Goal: Task Accomplishment & Management: Manage account settings

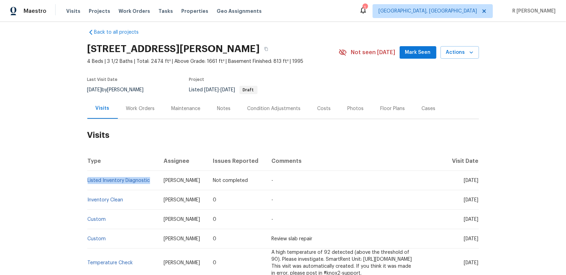
scroll to position [8, 0]
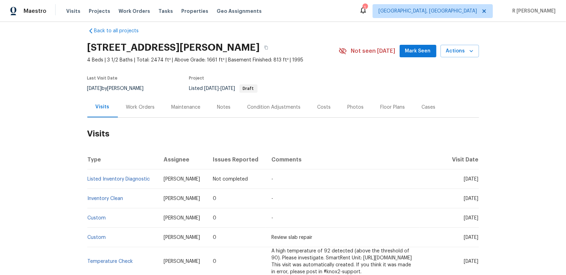
click at [52, 151] on div "Back to all projects 4901 Yates Ct, Broomfield, CO 80020 4 Beds | 3 1/2 Baths |…" at bounding box center [283, 148] width 566 height 253
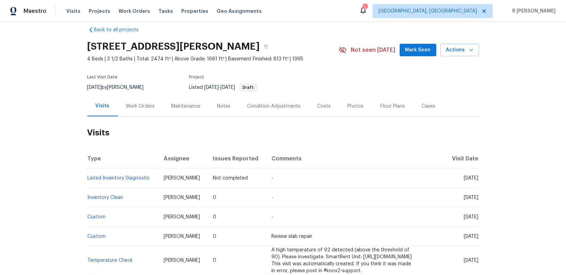
scroll to position [0, 0]
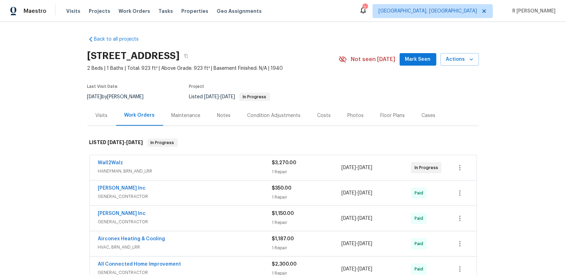
click at [95, 115] on div "Visits" at bounding box center [101, 115] width 29 height 20
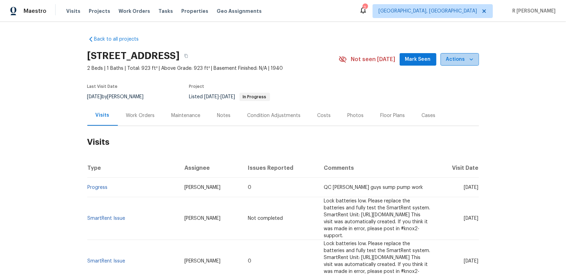
click at [465, 56] on span "Actions" at bounding box center [459, 59] width 27 height 9
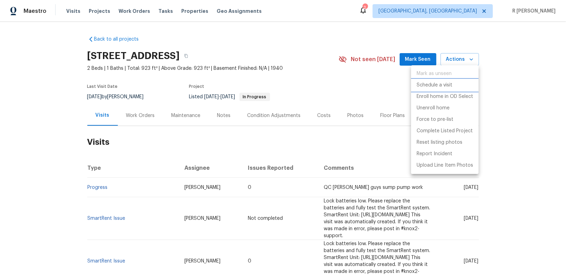
click at [441, 85] on p "Schedule a visit" at bounding box center [435, 85] width 36 height 7
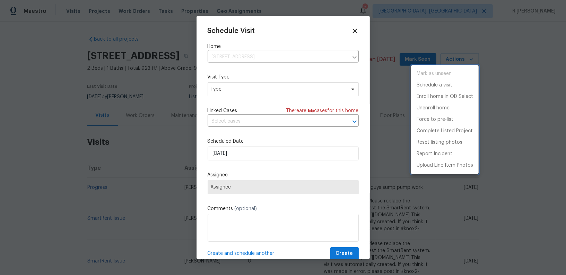
click at [230, 121] on div at bounding box center [283, 137] width 566 height 275
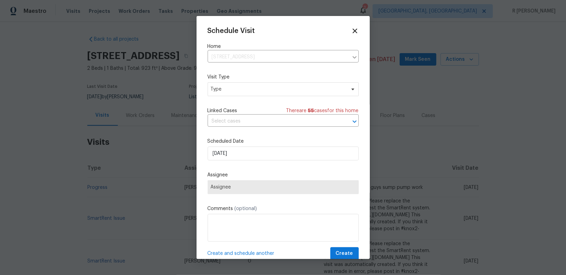
click at [248, 166] on div "Schedule Visit Home 30430 Utica Rd, Roseville, MI 48066 ​ Visit Type Type Linke…" at bounding box center [283, 143] width 151 height 233
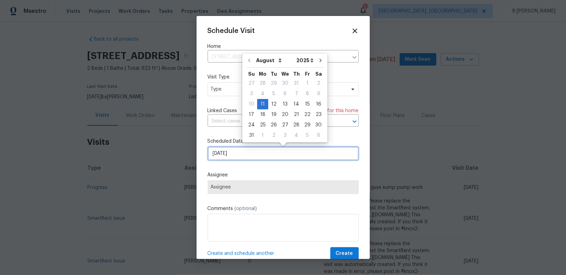
click at [250, 159] on input "[DATE]" at bounding box center [283, 153] width 151 height 14
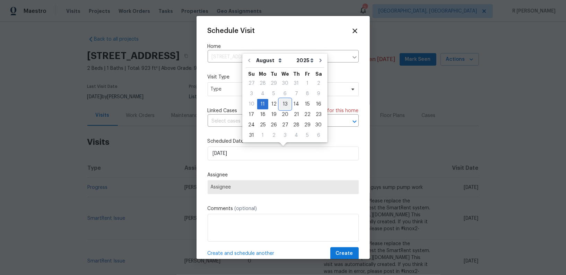
click at [285, 103] on div "13" at bounding box center [285, 104] width 11 height 10
type input "[DATE]"
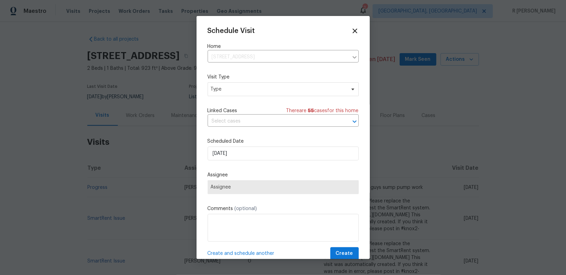
click at [248, 186] on span "Assignee" at bounding box center [283, 187] width 145 height 6
click at [251, 88] on span "Type" at bounding box center [278, 89] width 135 height 7
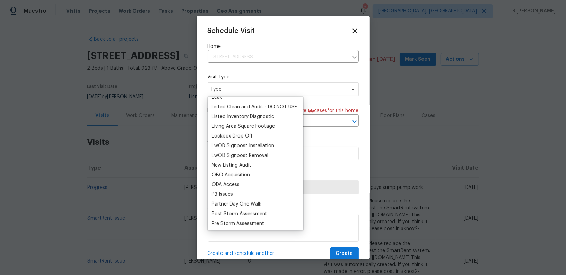
scroll to position [303, 0]
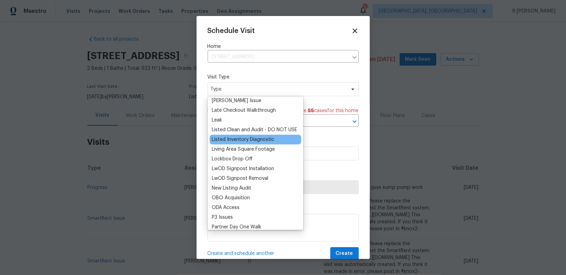
click at [250, 141] on div "Listed Inventory Diagnostic" at bounding box center [243, 139] width 62 height 7
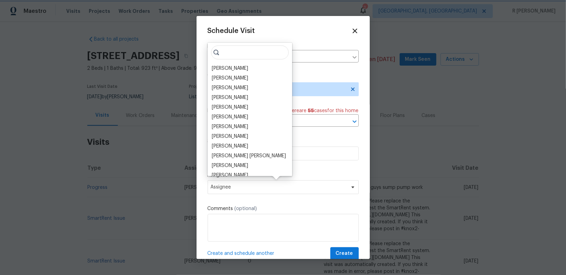
click at [335, 144] on label "Scheduled Date" at bounding box center [283, 141] width 151 height 7
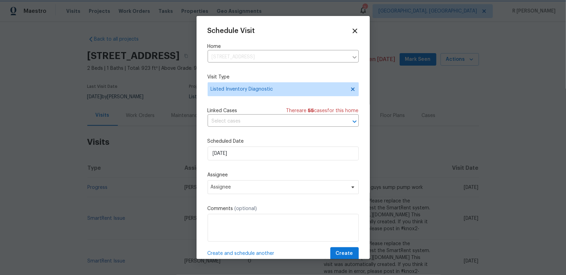
scroll to position [13, 0]
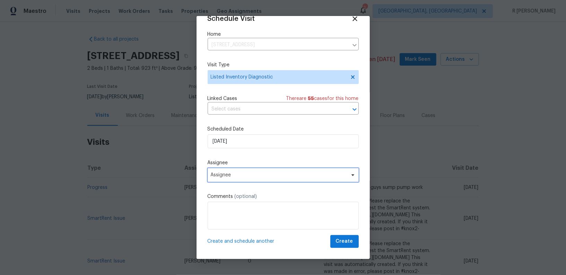
click at [241, 173] on span "Assignee" at bounding box center [279, 175] width 136 height 6
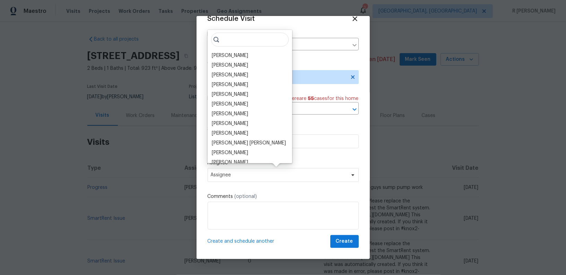
click at [330, 166] on label "Assignee" at bounding box center [283, 162] width 151 height 7
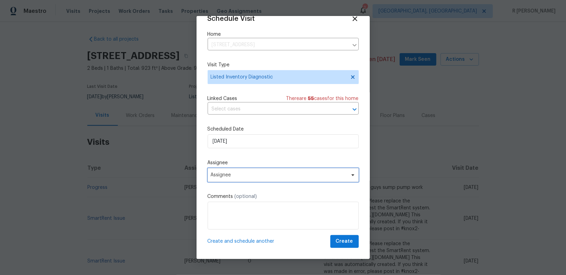
click at [245, 178] on span "Assignee" at bounding box center [283, 175] width 151 height 14
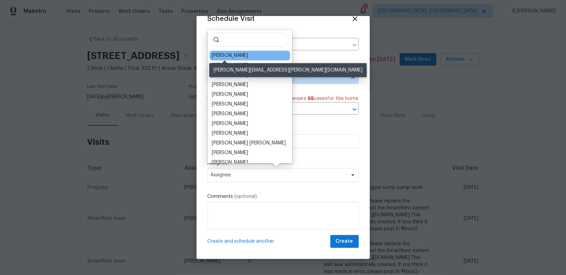
click at [219, 55] on div "Kim Peshek" at bounding box center [230, 55] width 36 height 7
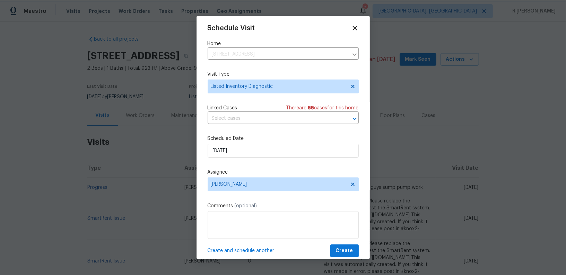
scroll to position [0, 0]
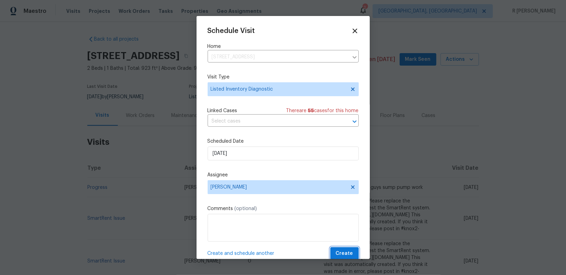
click at [349, 253] on span "Create" at bounding box center [344, 253] width 17 height 9
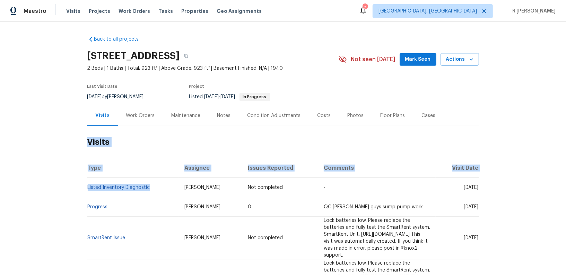
drag, startPoint x: 157, startPoint y: 188, endPoint x: 79, endPoint y: 189, distance: 78.4
click at [79, 189] on div "Back to all projects 30430 Utica Rd, Roseville, MI 48066 2 Beds | 1 Baths | Tot…" at bounding box center [283, 148] width 566 height 253
drag, startPoint x: 80, startPoint y: 186, endPoint x: 156, endPoint y: 194, distance: 76.7
click at [156, 194] on div "Back to all projects 30430 Utica Rd, Roseville, MI 48066 2 Beds | 1 Baths | Tot…" at bounding box center [283, 148] width 566 height 253
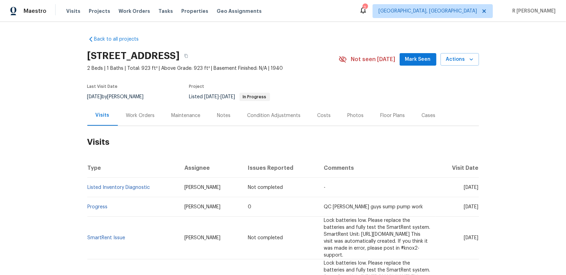
click at [156, 188] on td "Listed Inventory Diagnostic" at bounding box center [133, 187] width 92 height 19
drag, startPoint x: 156, startPoint y: 188, endPoint x: 87, endPoint y: 187, distance: 69.0
click at [87, 187] on td "Listed Inventory Diagnostic" at bounding box center [133, 187] width 92 height 19
copy link "Listed Inventory Diagnostic"
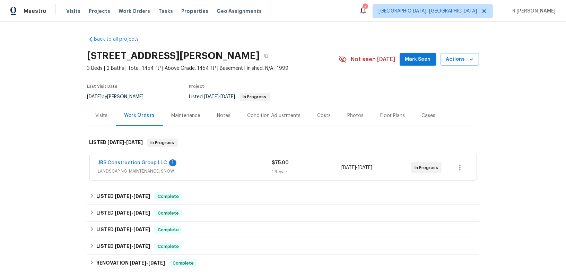
click at [111, 118] on div "Visits" at bounding box center [101, 115] width 29 height 20
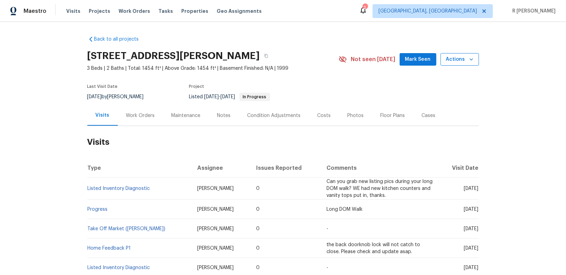
click at [452, 59] on span "Actions" at bounding box center [459, 59] width 27 height 9
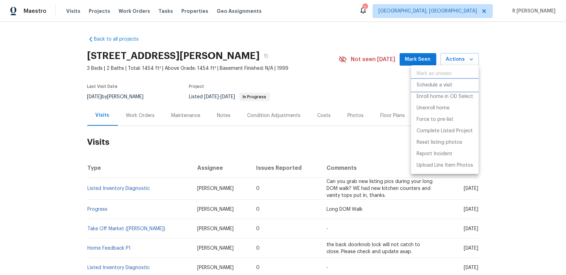
click at [427, 86] on p "Schedule a visit" at bounding box center [435, 85] width 36 height 7
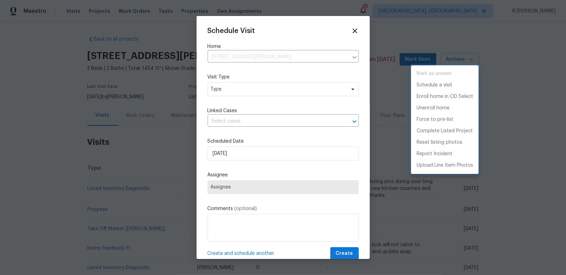
click at [236, 93] on div at bounding box center [283, 137] width 566 height 275
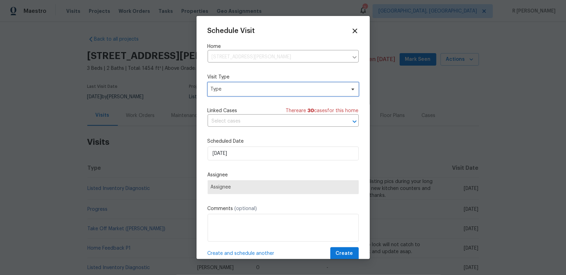
click at [236, 93] on span "Type" at bounding box center [278, 89] width 135 height 7
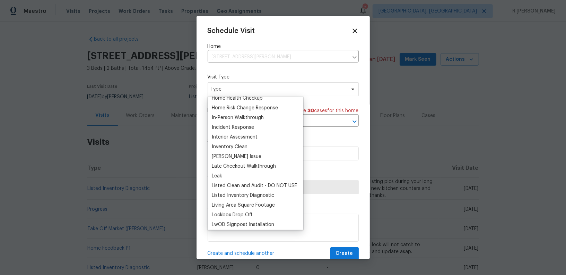
scroll to position [270, 0]
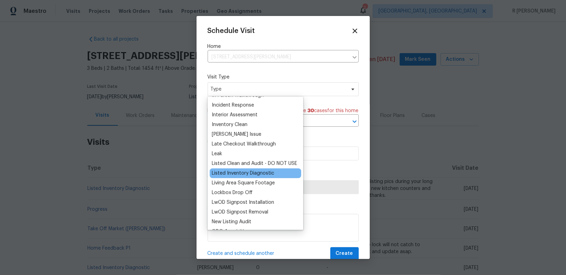
click at [240, 170] on div "Listed Inventory Diagnostic" at bounding box center [243, 173] width 62 height 7
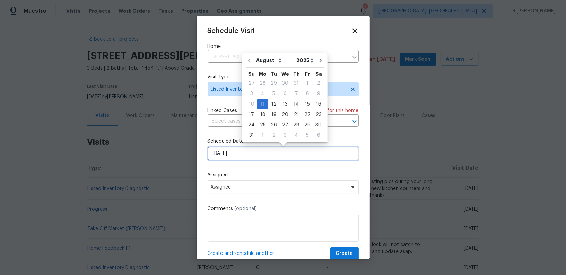
click at [244, 152] on input "[DATE]" at bounding box center [283, 153] width 151 height 14
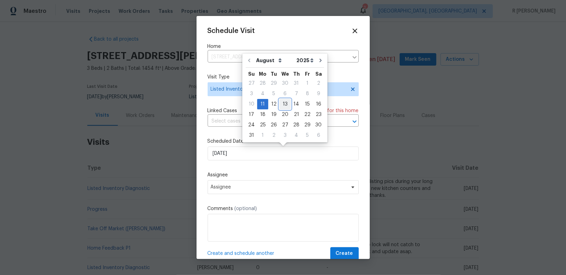
click at [286, 105] on div "13" at bounding box center [285, 104] width 11 height 10
type input "[DATE]"
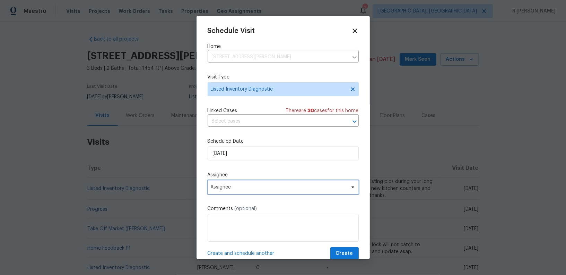
click at [241, 191] on span "Assignee" at bounding box center [283, 187] width 151 height 14
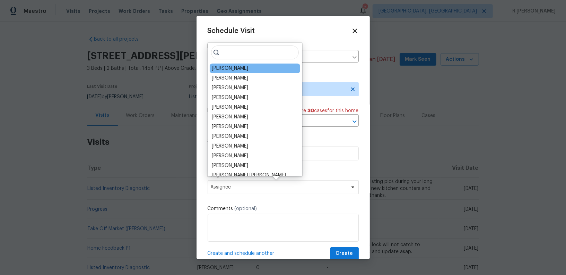
click at [236, 67] on div "[PERSON_NAME]" at bounding box center [230, 68] width 36 height 7
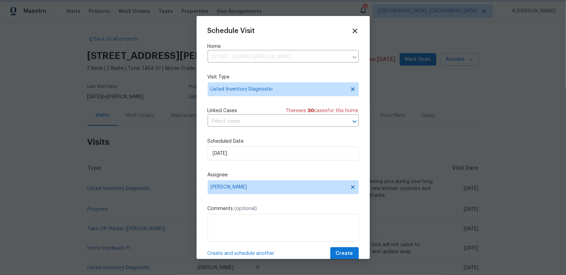
scroll to position [13, 0]
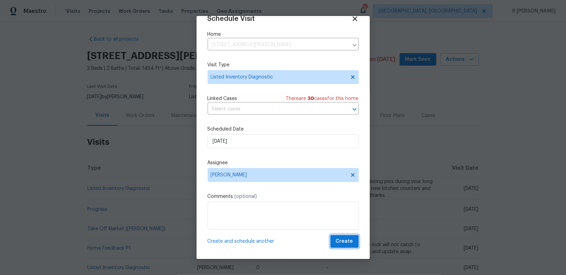
click at [342, 241] on span "Create" at bounding box center [344, 241] width 17 height 9
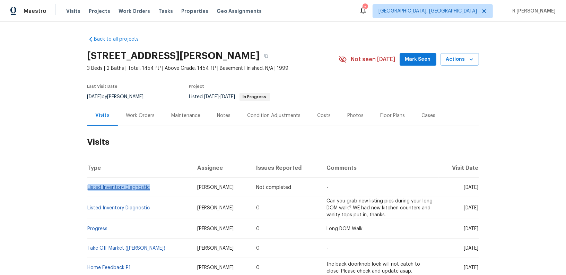
drag, startPoint x: 154, startPoint y: 185, endPoint x: 88, endPoint y: 188, distance: 66.7
click at [88, 188] on td "Listed Inventory Diagnostic" at bounding box center [139, 187] width 104 height 19
copy link "Listed Inventory Diagnostic"
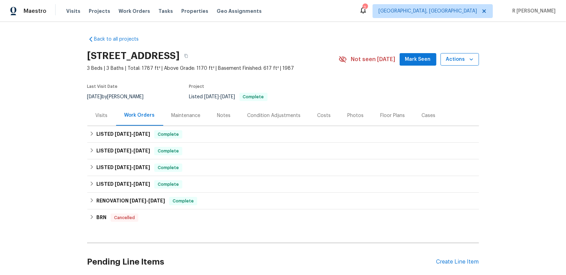
click at [465, 58] on span "Actions" at bounding box center [459, 59] width 27 height 9
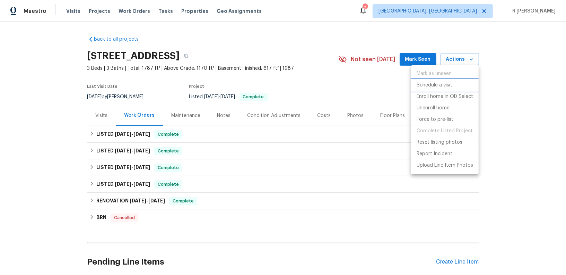
click at [437, 84] on p "Schedule a visit" at bounding box center [435, 85] width 36 height 7
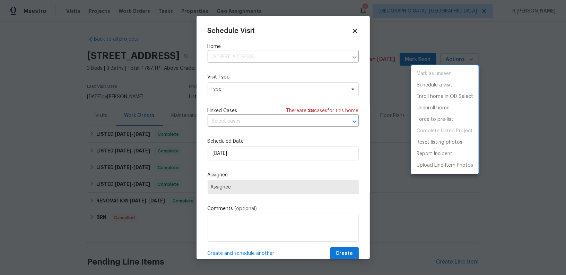
click at [270, 99] on div at bounding box center [283, 137] width 566 height 275
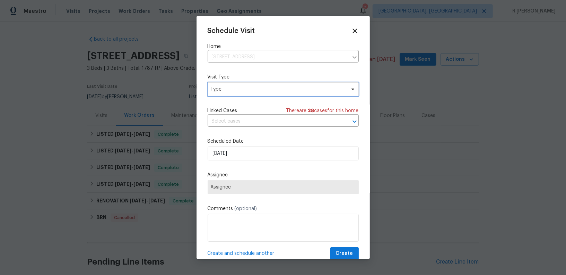
click at [261, 91] on span "Type" at bounding box center [278, 89] width 135 height 7
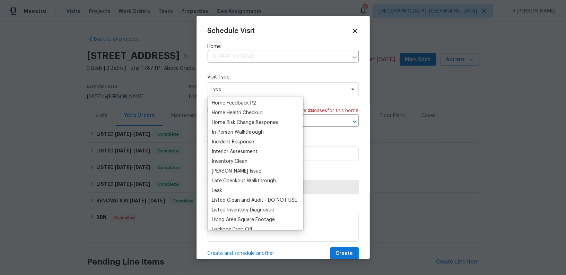
scroll to position [269, 0]
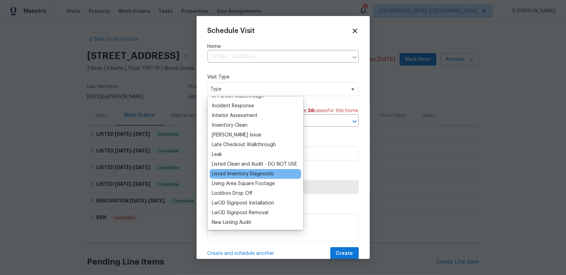
click at [247, 172] on div "Listed Inventory Diagnostic" at bounding box center [243, 173] width 62 height 7
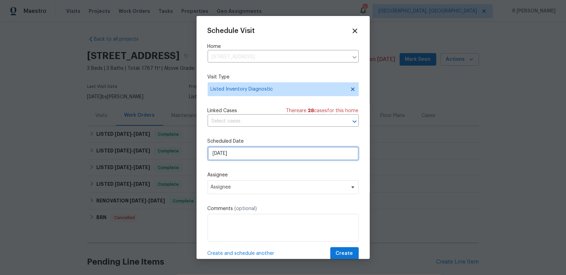
click at [253, 156] on input "[DATE]" at bounding box center [283, 153] width 151 height 14
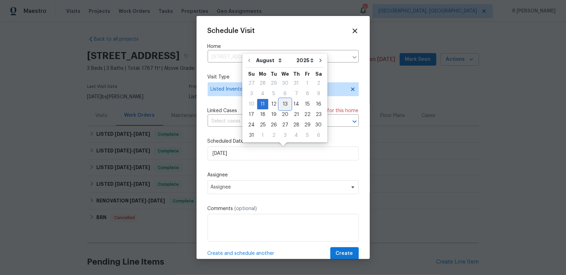
click at [284, 102] on div "13" at bounding box center [285, 104] width 11 height 10
type input "[DATE]"
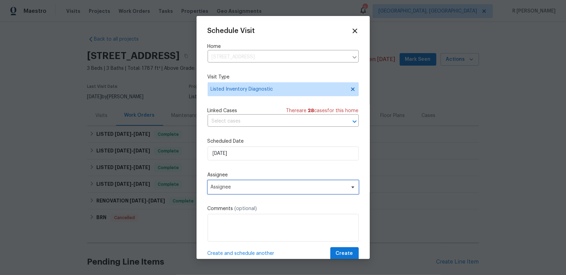
click at [247, 194] on span "Assignee" at bounding box center [283, 187] width 151 height 14
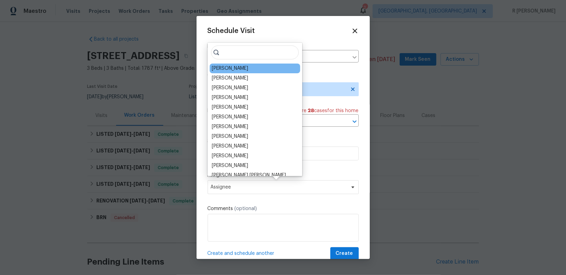
click at [230, 72] on div "[PERSON_NAME]" at bounding box center [255, 68] width 91 height 10
click at [240, 68] on div "[PERSON_NAME]" at bounding box center [255, 68] width 91 height 10
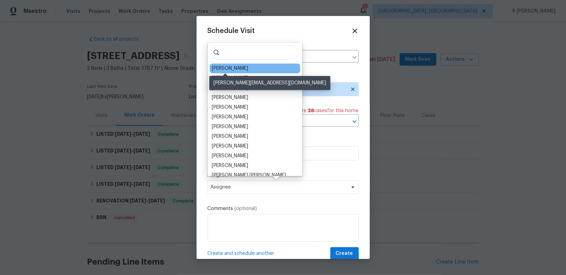
click at [227, 67] on div "[PERSON_NAME]" at bounding box center [230, 68] width 36 height 7
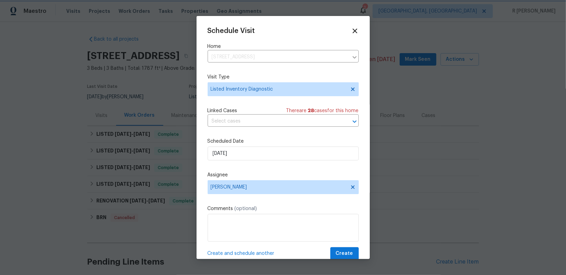
scroll to position [13, 0]
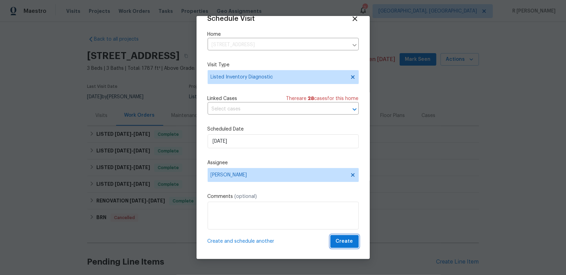
click at [339, 240] on span "Create" at bounding box center [344, 241] width 17 height 9
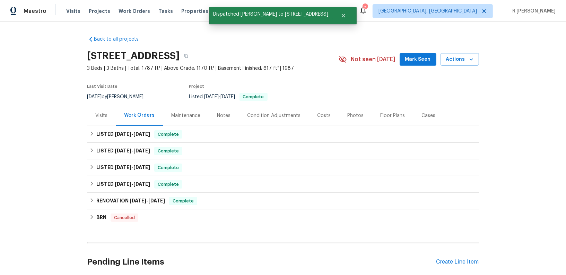
click at [330, 69] on span "3 Beds | 3 Baths | Total: 1787 ft² | Above Grade: 1170 ft² | Basement Finished:…" at bounding box center [212, 68] width 251 height 7
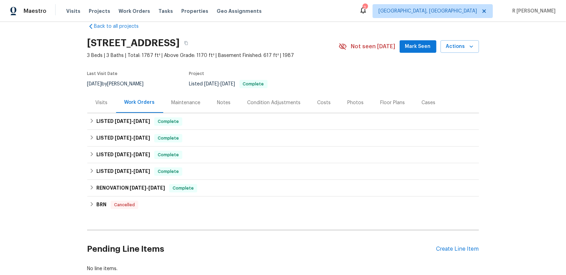
scroll to position [0, 0]
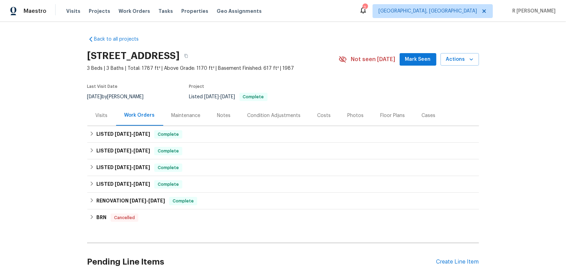
click at [103, 117] on div "Visits" at bounding box center [102, 115] width 12 height 7
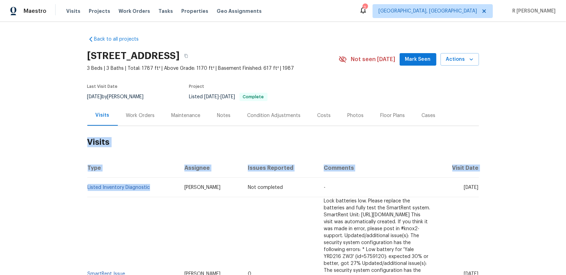
drag, startPoint x: 156, startPoint y: 188, endPoint x: 75, endPoint y: 187, distance: 81.2
click at [75, 187] on div "Back to all projects 204 Barrington Pl, Winston Salem, NC 27104 3 Beds | 3 Bath…" at bounding box center [283, 148] width 566 height 253
drag, startPoint x: 85, startPoint y: 186, endPoint x: 157, endPoint y: 188, distance: 72.2
click at [157, 188] on div "Back to all projects 204 Barrington Pl, Winston Salem, NC 27104 3 Beds | 3 Bath…" at bounding box center [283, 148] width 566 height 253
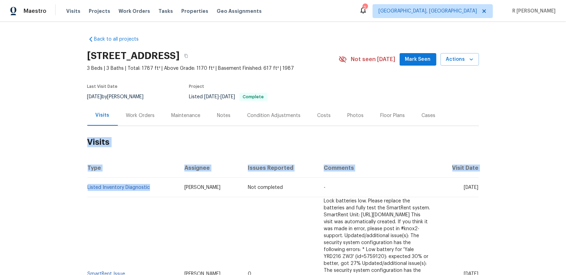
click at [157, 188] on td "Listed Inventory Diagnostic" at bounding box center [133, 187] width 92 height 19
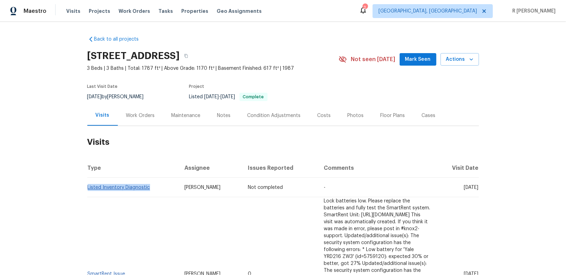
drag, startPoint x: 157, startPoint y: 188, endPoint x: 91, endPoint y: 189, distance: 65.9
click at [91, 189] on td "Listed Inventory Diagnostic" at bounding box center [133, 187] width 92 height 19
copy link "Listed Inventory Diagnostic"
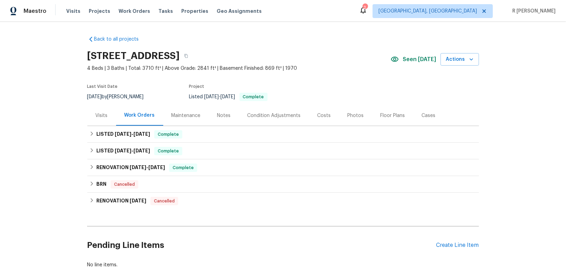
click at [101, 117] on div "Visits" at bounding box center [102, 115] width 12 height 7
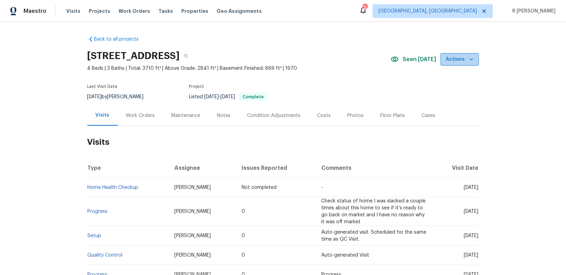
click at [468, 59] on icon "button" at bounding box center [471, 59] width 7 height 7
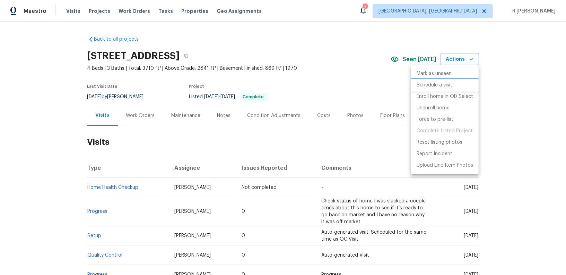
click at [438, 82] on p "Schedule a visit" at bounding box center [435, 85] width 36 height 7
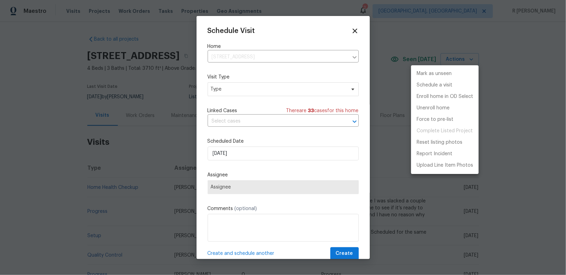
click at [259, 101] on div at bounding box center [283, 137] width 566 height 275
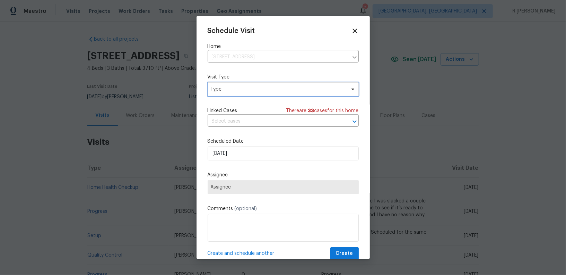
click at [260, 91] on span "Type" at bounding box center [278, 89] width 135 height 7
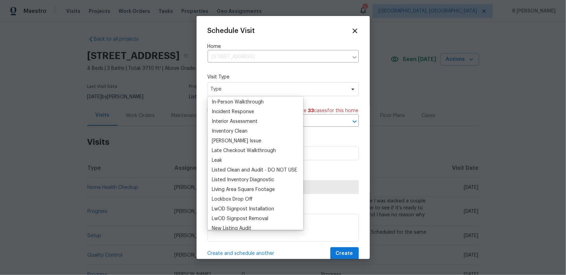
scroll to position [266, 0]
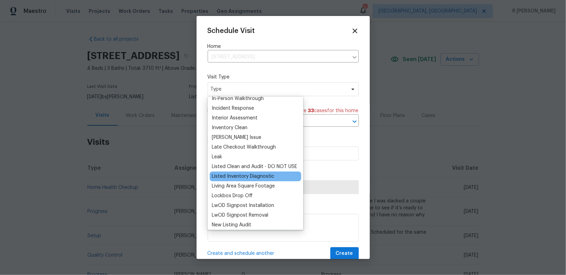
click at [246, 177] on div "Listed Inventory Diagnostic" at bounding box center [243, 176] width 62 height 7
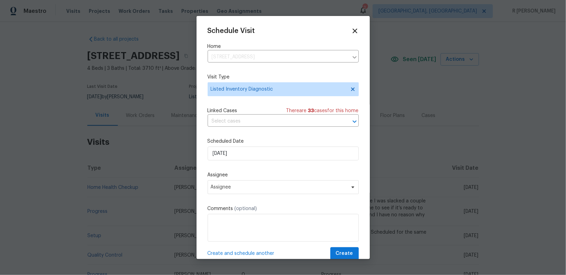
click at [252, 161] on div "Schedule Visit Home 236 Wandering Ln, Mocksville, NC 27028 ​ Visit Type Listed …" at bounding box center [283, 143] width 151 height 233
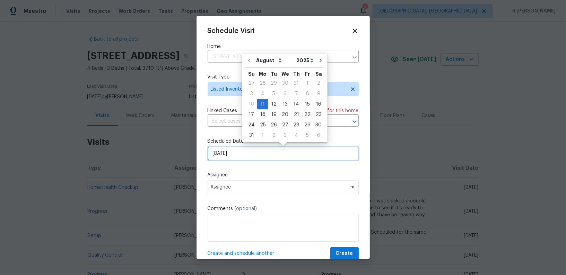
click at [253, 157] on input "11/08/2025" at bounding box center [283, 153] width 151 height 14
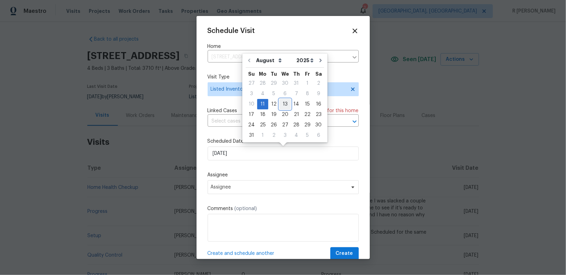
click at [284, 106] on div "13" at bounding box center [285, 104] width 11 height 10
type input "13/08/2025"
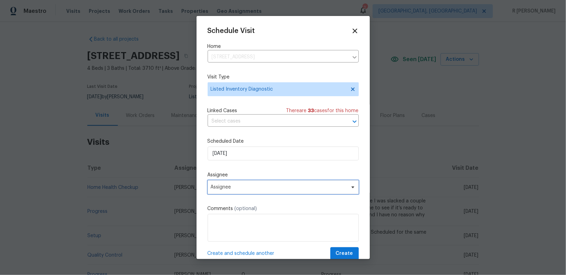
click at [261, 187] on span "Assignee" at bounding box center [279, 187] width 136 height 6
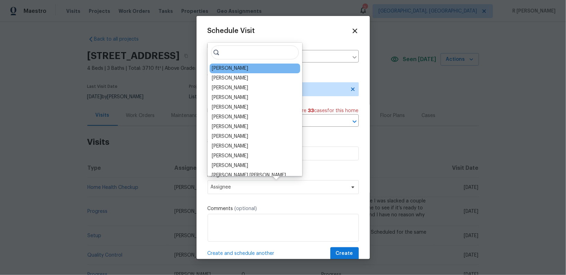
click at [236, 71] on div "Ken Romain" at bounding box center [230, 68] width 36 height 7
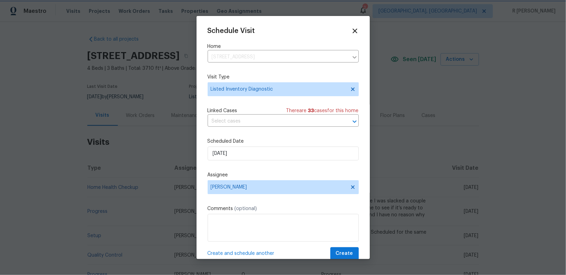
scroll to position [13, 0]
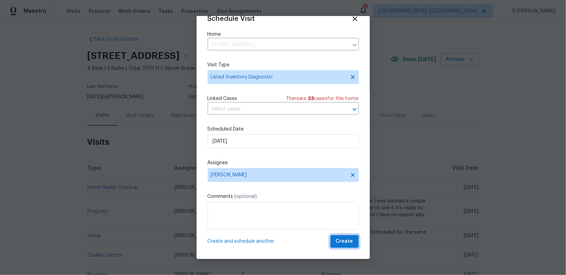
click at [348, 241] on span "Create" at bounding box center [344, 241] width 17 height 9
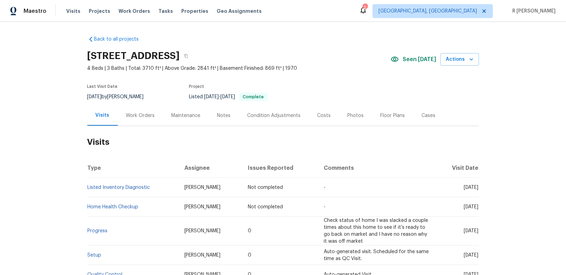
click at [138, 112] on div "Work Orders" at bounding box center [140, 115] width 29 height 7
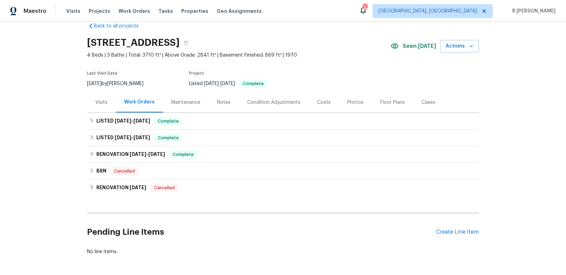
scroll to position [15, 0]
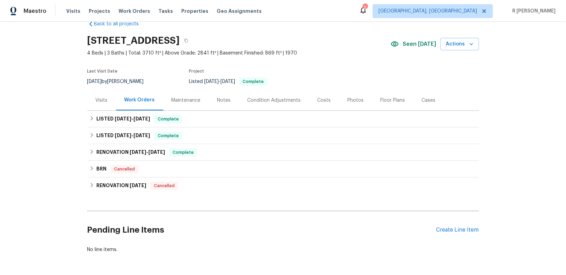
click at [95, 97] on div "Visits" at bounding box center [101, 100] width 29 height 20
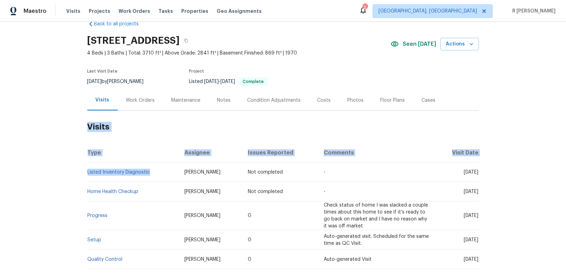
drag, startPoint x: 160, startPoint y: 173, endPoint x: 67, endPoint y: 174, distance: 93.0
click at [67, 174] on div "Back to all projects 236 Wandering Ln, Mocksville, NC 27028 4 Beds | 3 Baths | …" at bounding box center [283, 148] width 566 height 253
drag, startPoint x: 158, startPoint y: 172, endPoint x: 86, endPoint y: 173, distance: 71.5
click at [86, 173] on div "Back to all projects 236 Wandering Ln, Mocksville, NC 27028 4 Beds | 3 Baths | …" at bounding box center [283, 148] width 566 height 253
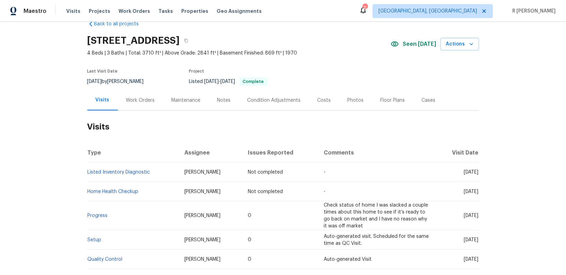
click at [83, 171] on div "Back to all projects 236 Wandering Ln, Mocksville, NC 27028 4 Beds | 3 Baths | …" at bounding box center [283, 148] width 566 height 253
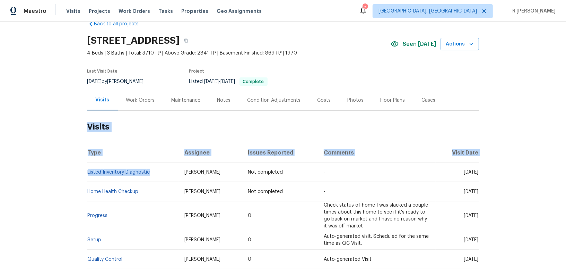
drag, startPoint x: 83, startPoint y: 171, endPoint x: 168, endPoint y: 174, distance: 85.1
click at [167, 174] on div "Back to all projects 236 Wandering Ln, Mocksville, NC 27028 4 Beds | 3 Baths | …" at bounding box center [283, 148] width 566 height 253
click at [168, 174] on td "Listed Inventory Diagnostic" at bounding box center [133, 171] width 92 height 19
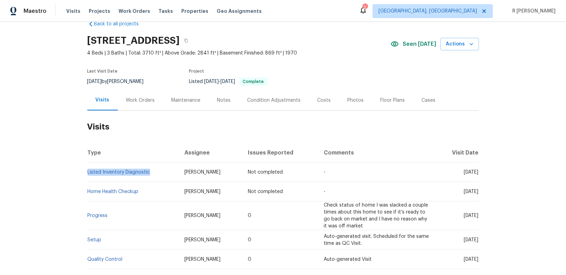
drag, startPoint x: 162, startPoint y: 172, endPoint x: 88, endPoint y: 174, distance: 73.9
click at [88, 174] on td "Listed Inventory Diagnostic" at bounding box center [133, 171] width 92 height 19
copy link "Listed Inventory Diagnostic"
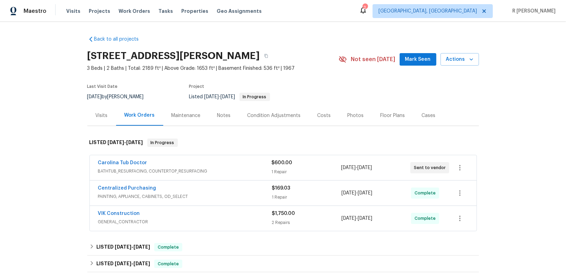
click at [102, 112] on div "Visits" at bounding box center [102, 115] width 12 height 7
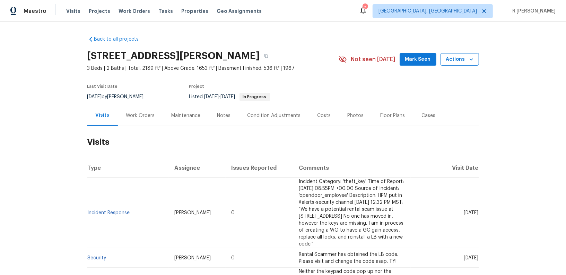
click at [477, 55] on button "Actions" at bounding box center [460, 59] width 39 height 13
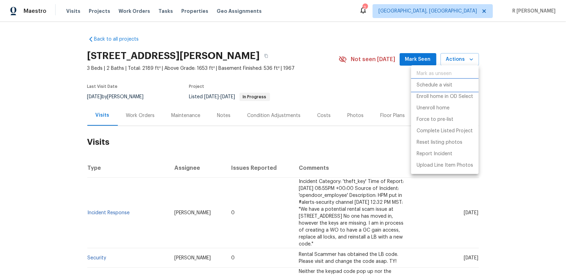
click at [447, 86] on p "Schedule a visit" at bounding box center [435, 85] width 36 height 7
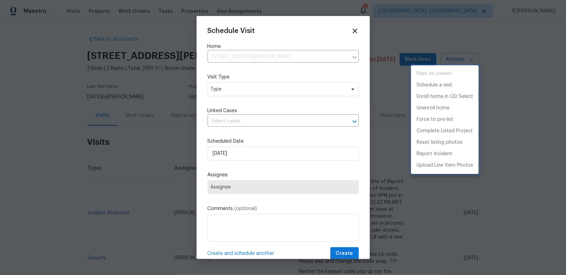
click at [239, 96] on div at bounding box center [283, 137] width 566 height 275
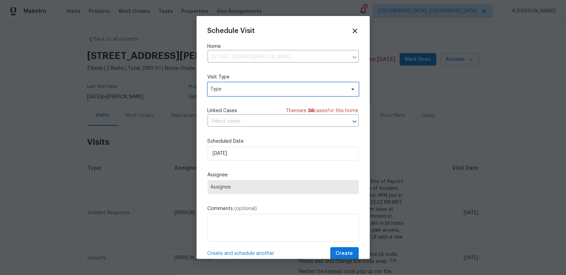
click at [239, 88] on span "Type" at bounding box center [278, 89] width 135 height 7
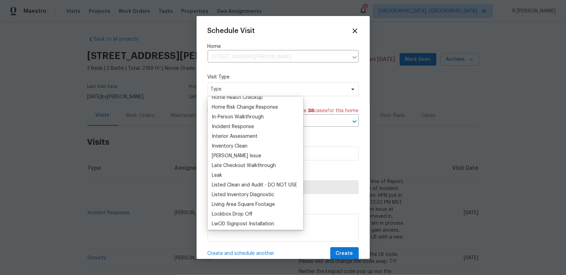
scroll to position [246, 0]
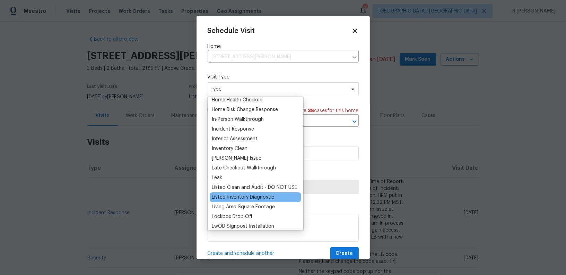
click at [243, 192] on div "Listed Inventory Diagnostic" at bounding box center [256, 197] width 92 height 10
click at [244, 195] on div "Listed Inventory Diagnostic" at bounding box center [243, 197] width 62 height 7
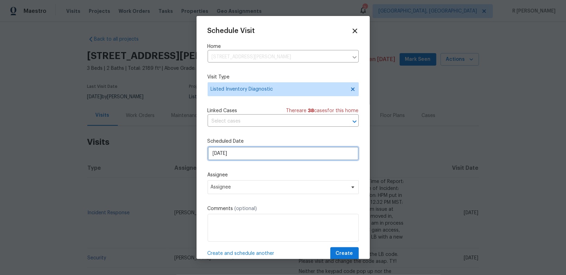
click at [263, 154] on input "[DATE]" at bounding box center [283, 153] width 151 height 14
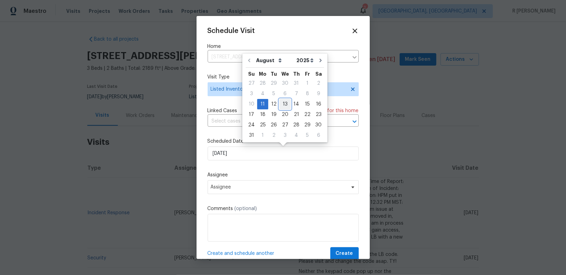
click at [283, 102] on div "13" at bounding box center [285, 104] width 11 height 10
type input "13/08/2025"
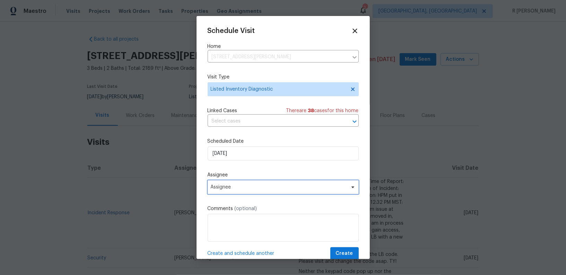
click at [265, 191] on span "Assignee" at bounding box center [283, 187] width 151 height 14
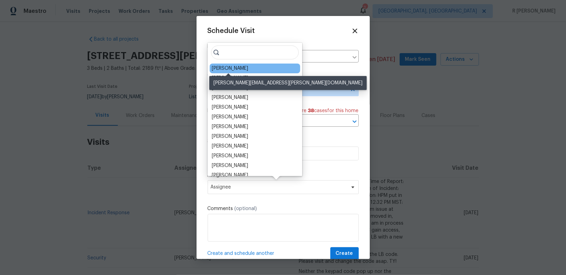
click at [244, 66] on div "William Bynum" at bounding box center [230, 68] width 36 height 7
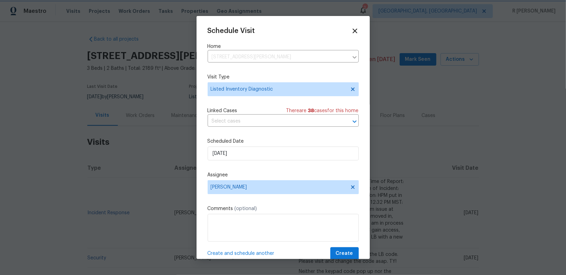
scroll to position [13, 0]
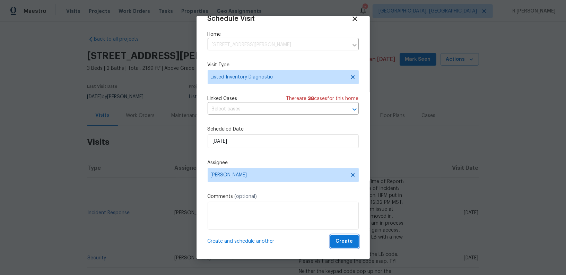
click at [347, 241] on span "Create" at bounding box center [344, 241] width 17 height 9
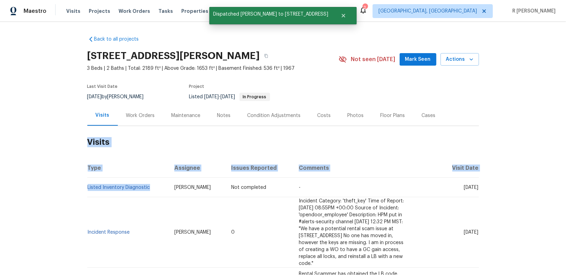
drag, startPoint x: 155, startPoint y: 185, endPoint x: 87, endPoint y: 188, distance: 67.7
click at [87, 188] on td "Listed Inventory Diagnostic" at bounding box center [128, 187] width 82 height 19
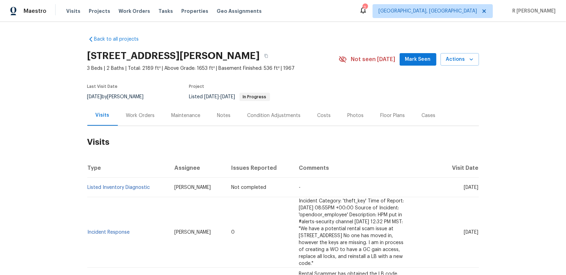
click at [162, 183] on td "Listed Inventory Diagnostic" at bounding box center [128, 187] width 82 height 19
drag, startPoint x: 156, startPoint y: 187, endPoint x: 87, endPoint y: 188, distance: 68.7
click at [87, 188] on td "Listed Inventory Diagnostic" at bounding box center [128, 187] width 82 height 19
copy link "Listed Inventory Diagnostic"
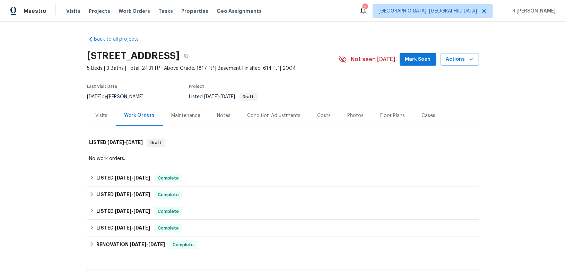
click at [99, 113] on div "Visits" at bounding box center [102, 115] width 12 height 7
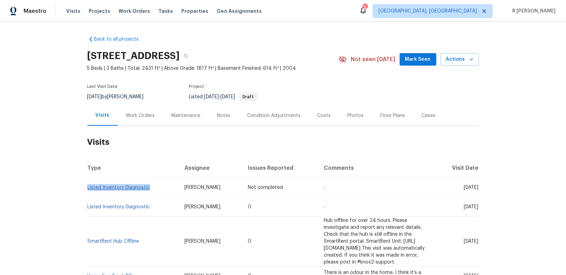
drag, startPoint x: 156, startPoint y: 187, endPoint x: 88, endPoint y: 188, distance: 68.7
click at [88, 188] on td "Listed Inventory Diagnostic" at bounding box center [133, 187] width 92 height 19
copy link "Listed Inventory Diagnostic"
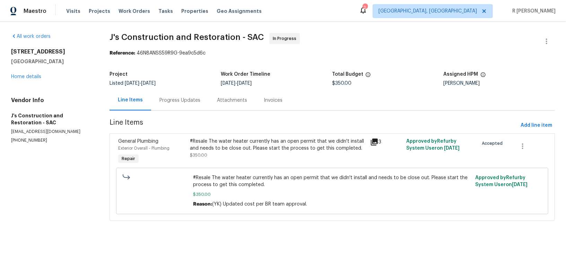
click at [180, 102] on div "Progress Updates" at bounding box center [180, 100] width 41 height 7
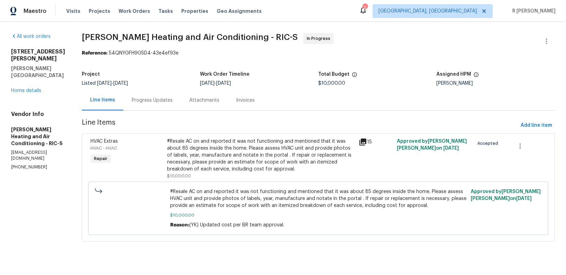
click at [161, 92] on div "Progress Updates" at bounding box center [152, 100] width 58 height 20
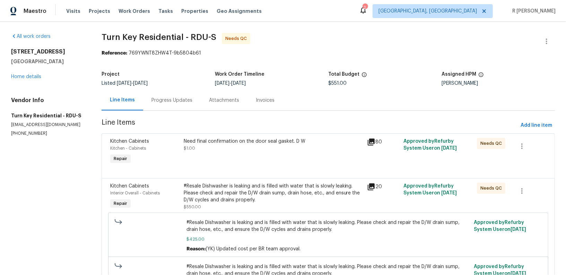
click at [174, 104] on div "Progress Updates" at bounding box center [172, 100] width 58 height 20
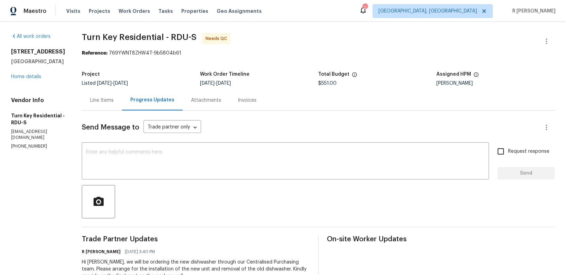
click at [114, 99] on div "Line Items" at bounding box center [102, 100] width 24 height 7
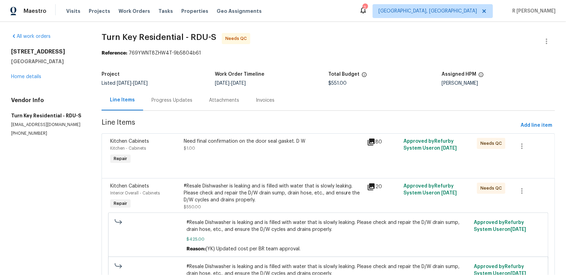
scroll to position [54, 0]
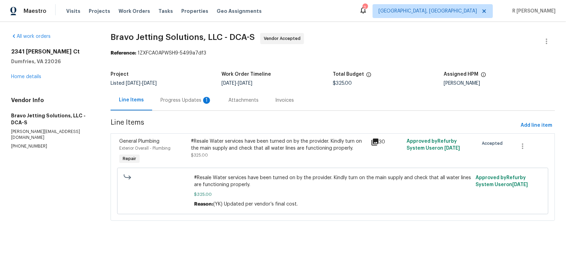
click at [180, 101] on div "Progress Updates 1" at bounding box center [186, 100] width 51 height 7
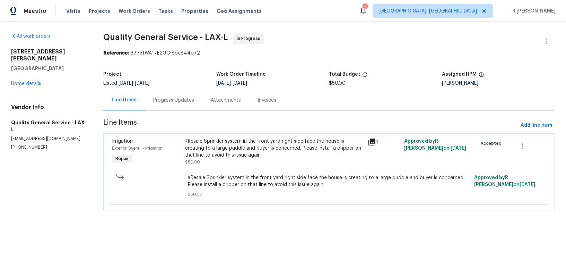
click at [192, 97] on div "Progress Updates" at bounding box center [173, 100] width 41 height 7
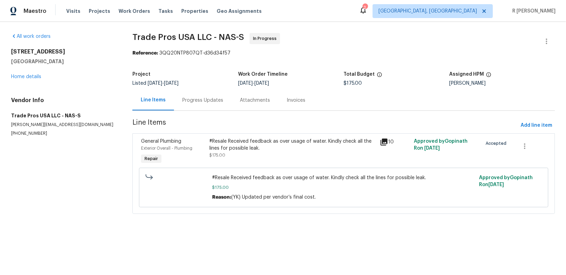
click at [212, 99] on div "Progress Updates" at bounding box center [202, 100] width 41 height 7
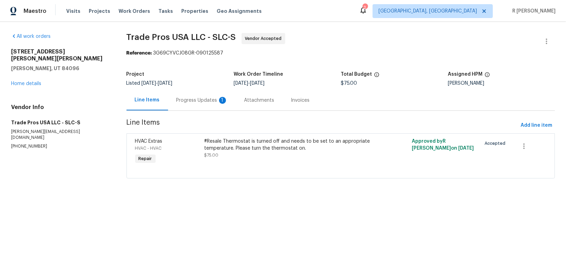
click at [207, 106] on div "Progress Updates 1" at bounding box center [202, 100] width 68 height 20
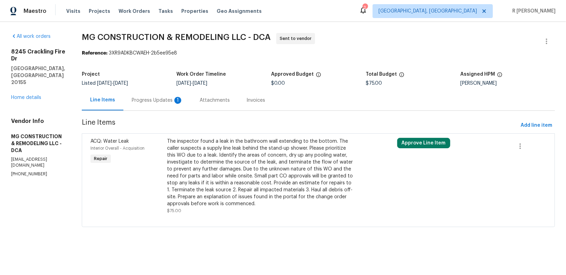
click at [183, 99] on div "Progress Updates 1" at bounding box center [157, 100] width 51 height 7
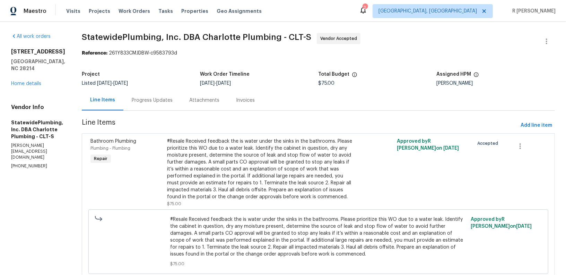
click at [160, 104] on div "Progress Updates" at bounding box center [152, 100] width 58 height 20
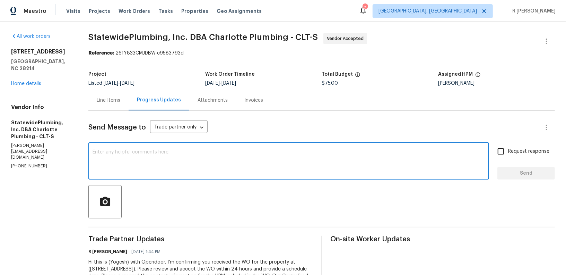
click at [189, 167] on textarea at bounding box center [289, 161] width 393 height 24
